Goal: Information Seeking & Learning: Learn about a topic

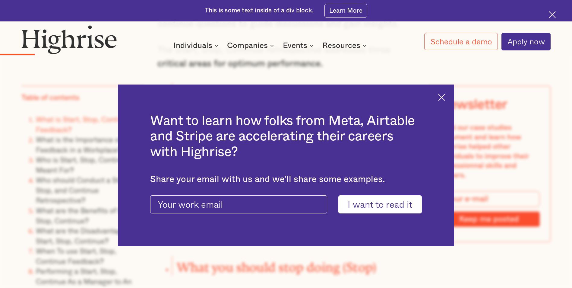
scroll to position [906, 0]
click at [445, 94] on img at bounding box center [441, 97] width 7 height 7
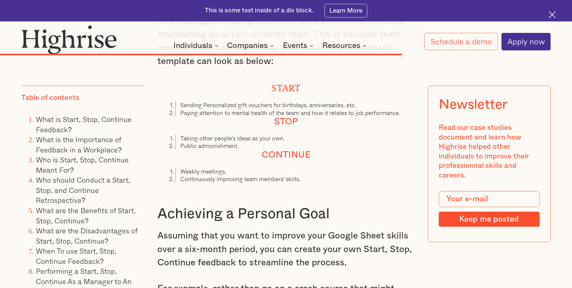
scroll to position [5087, 0]
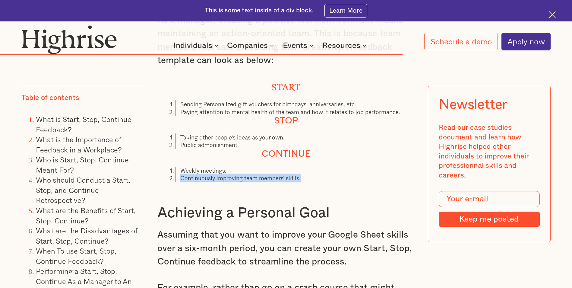
drag, startPoint x: 305, startPoint y: 170, endPoint x: 170, endPoint y: 175, distance: 135.1
click at [175, 175] on li "Continuously improving team members' skills." at bounding box center [294, 178] width 239 height 8
copy li "Continuously improving team members' skills."
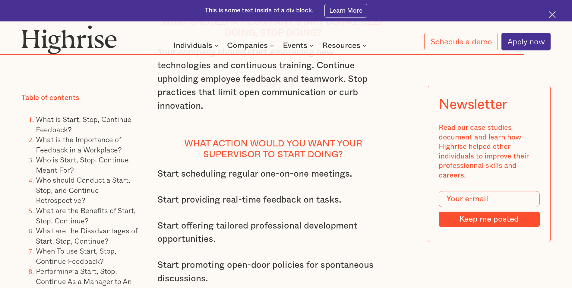
scroll to position [6465, 0]
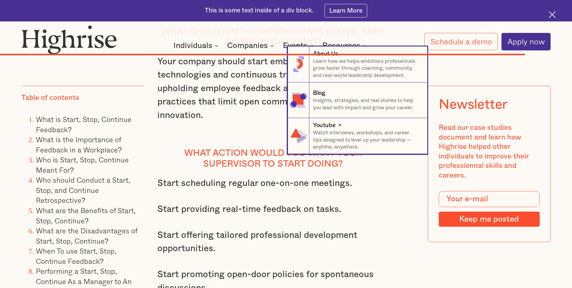
scroll to position [6376, 0]
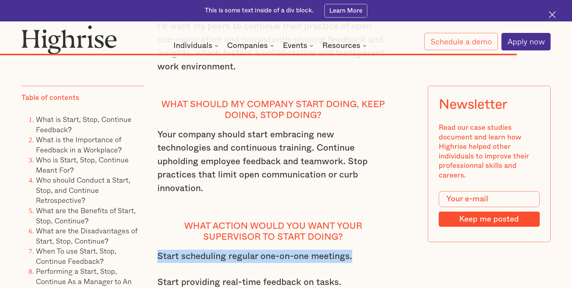
drag, startPoint x: 157, startPoint y: 222, endPoint x: 359, endPoint y: 217, distance: 201.7
click at [359, 249] on p "Start scheduling regular one-on-one meetings." at bounding box center [272, 255] width 231 height 13
copy p "Start scheduling regular one-on-one meetings."
